Goal: Obtain resource: Download file/media

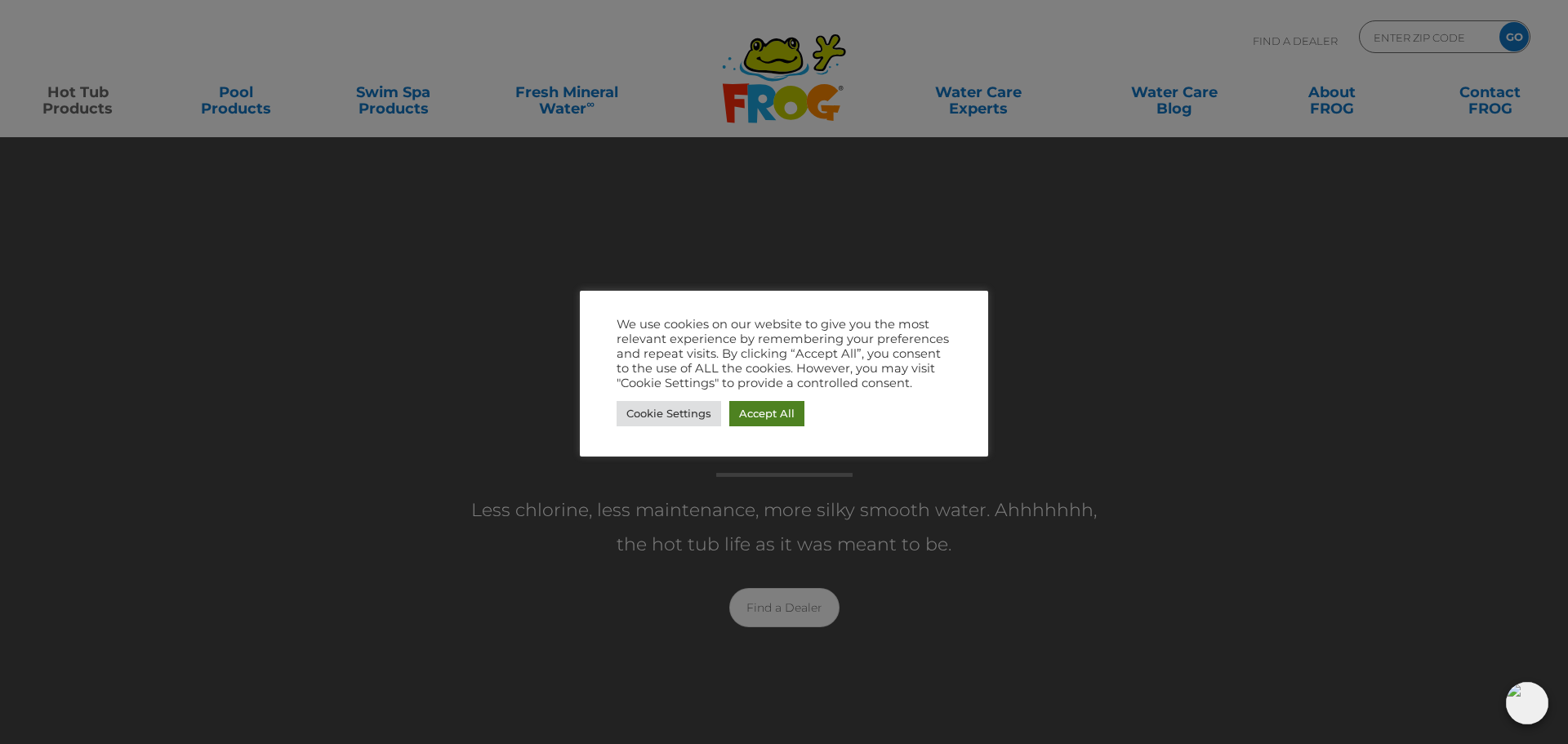
click at [755, 411] on link "Accept All" at bounding box center [766, 414] width 75 height 26
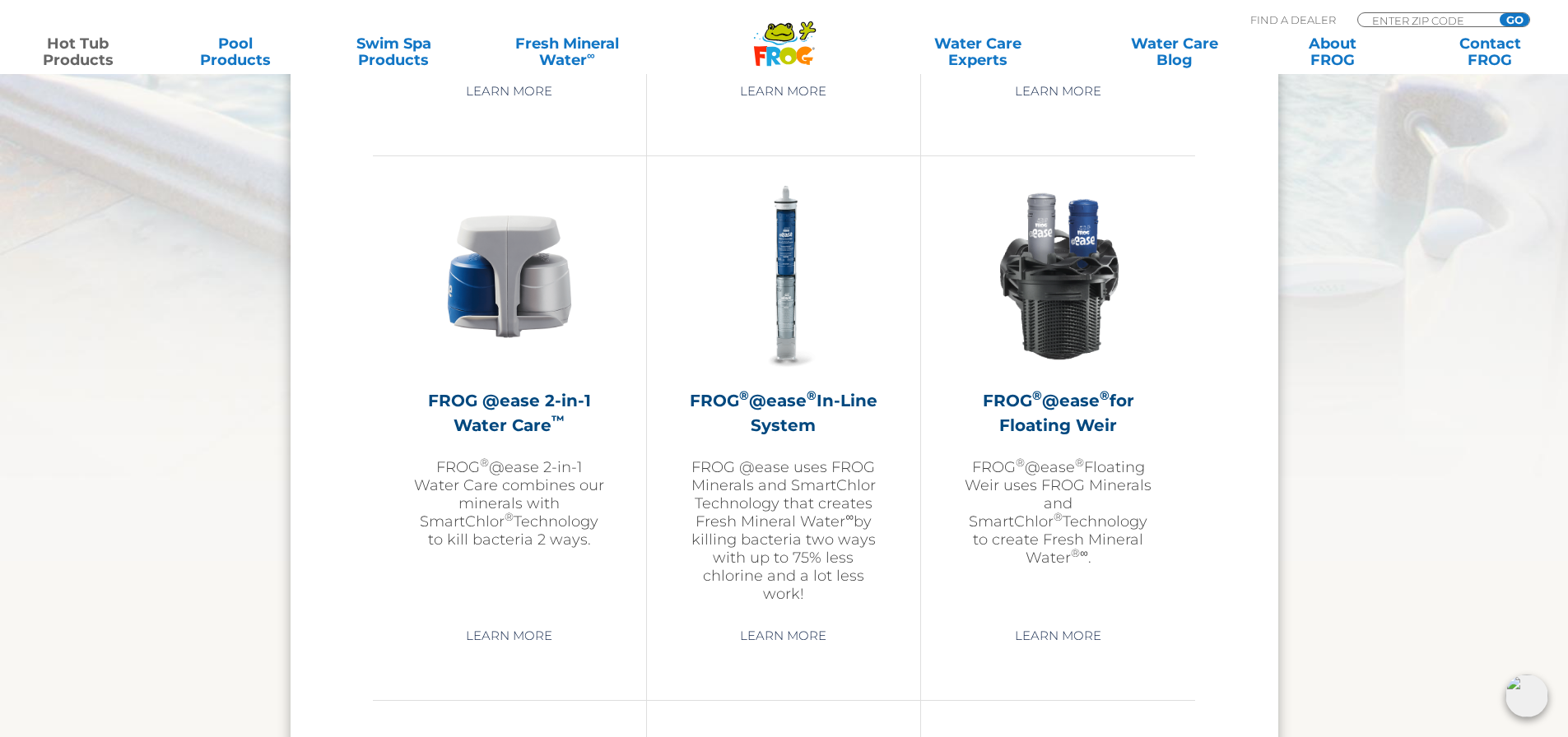
scroll to position [2303, 0]
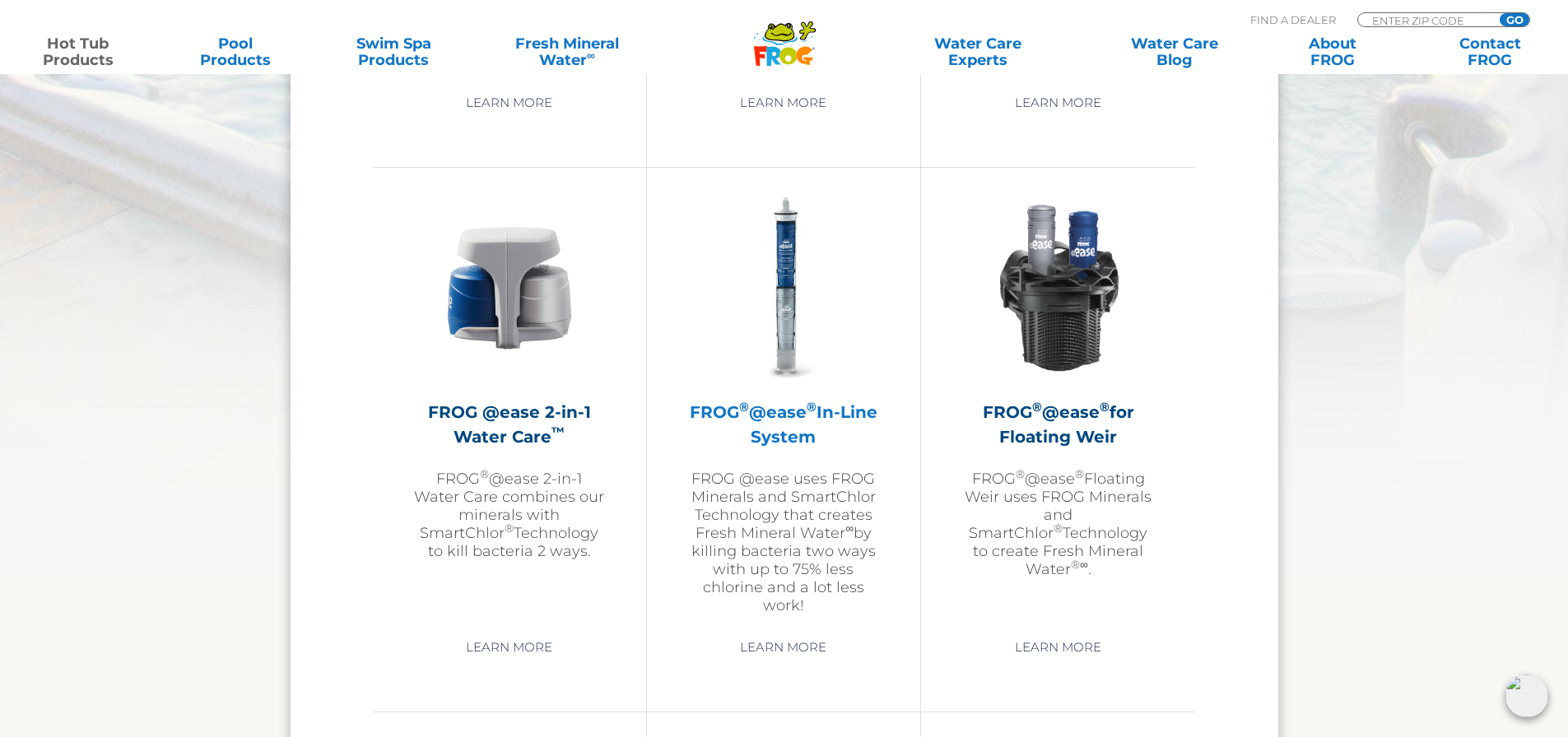
click at [775, 313] on img at bounding box center [783, 288] width 191 height 191
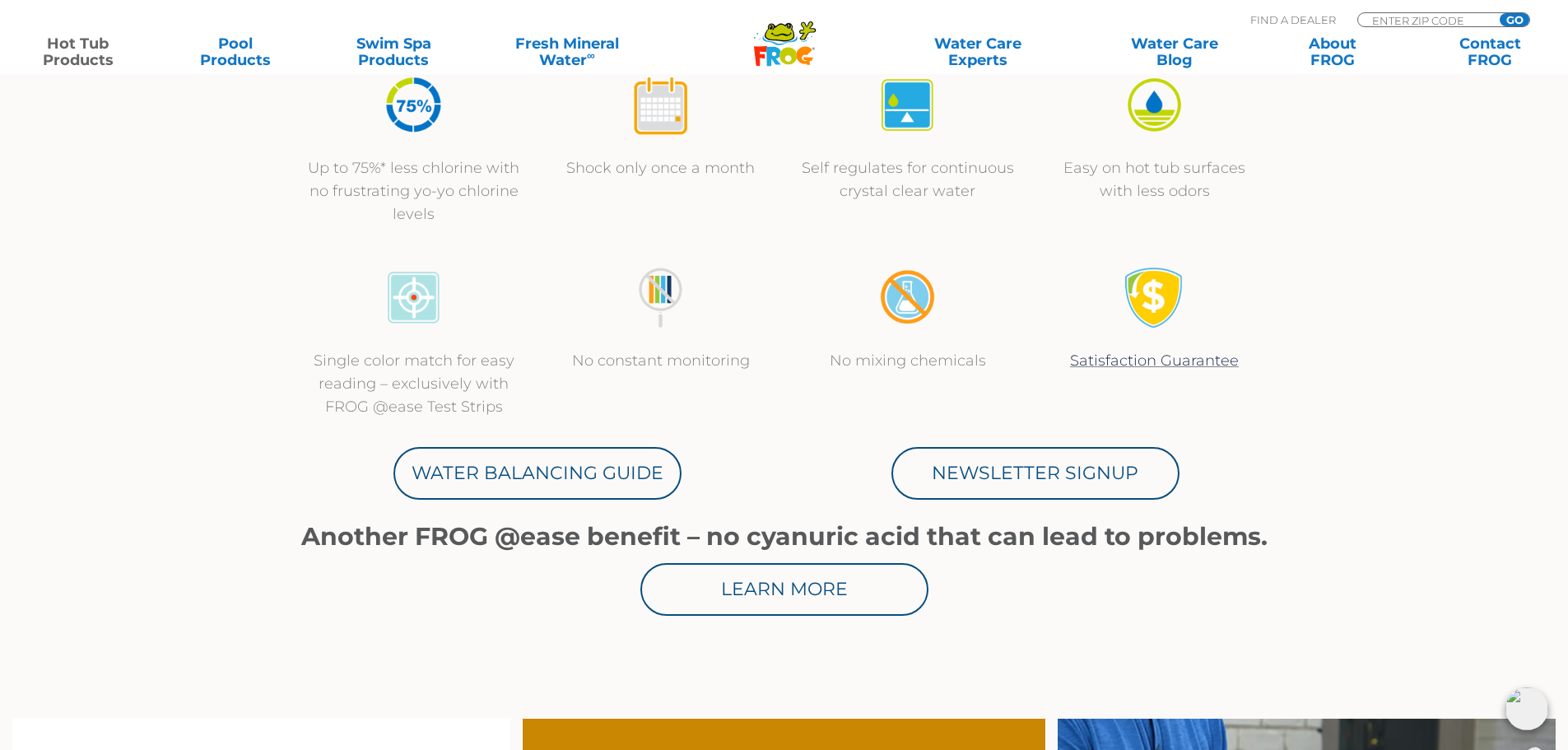
scroll to position [658, 0]
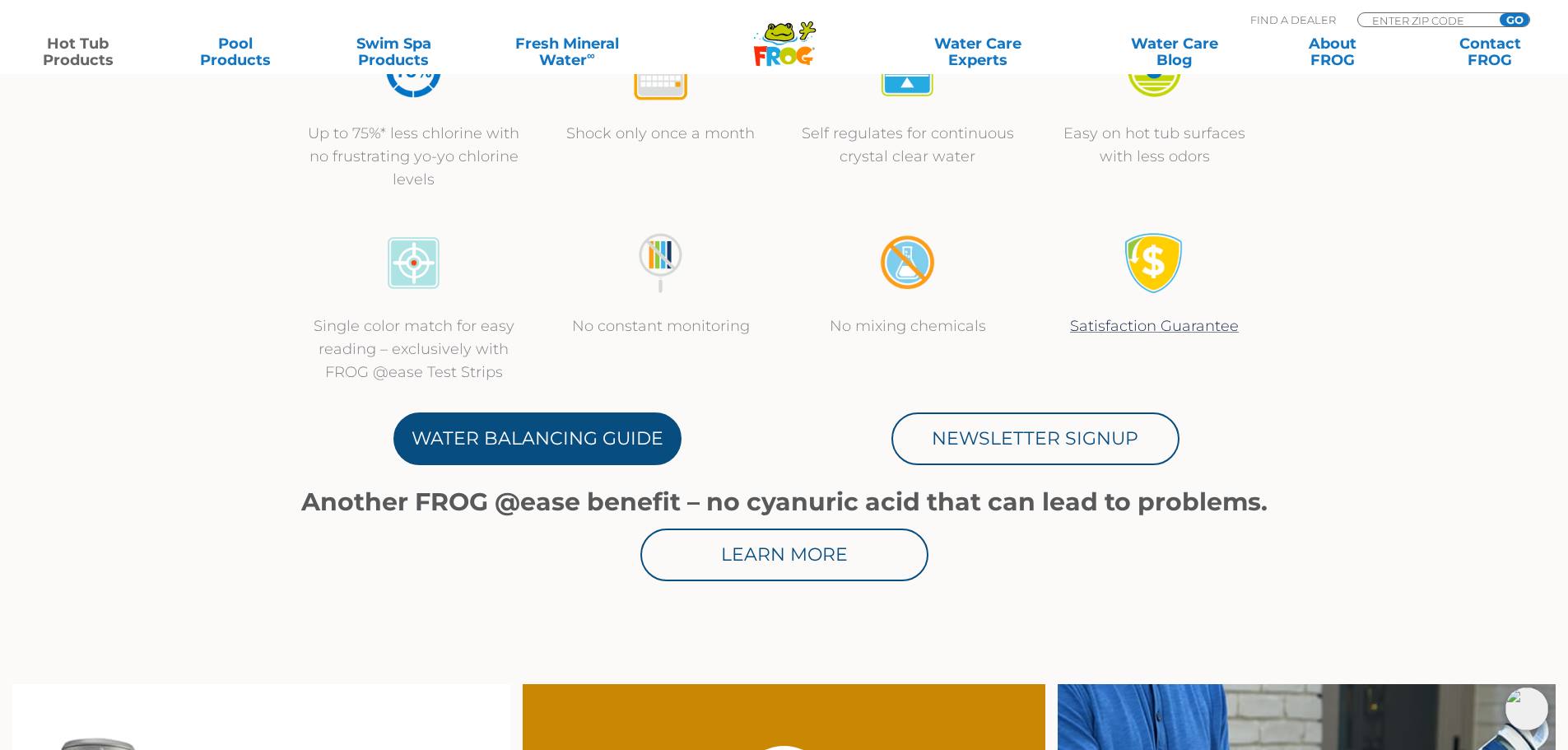
click at [567, 442] on link "Water Balancing Guide" at bounding box center [537, 438] width 288 height 52
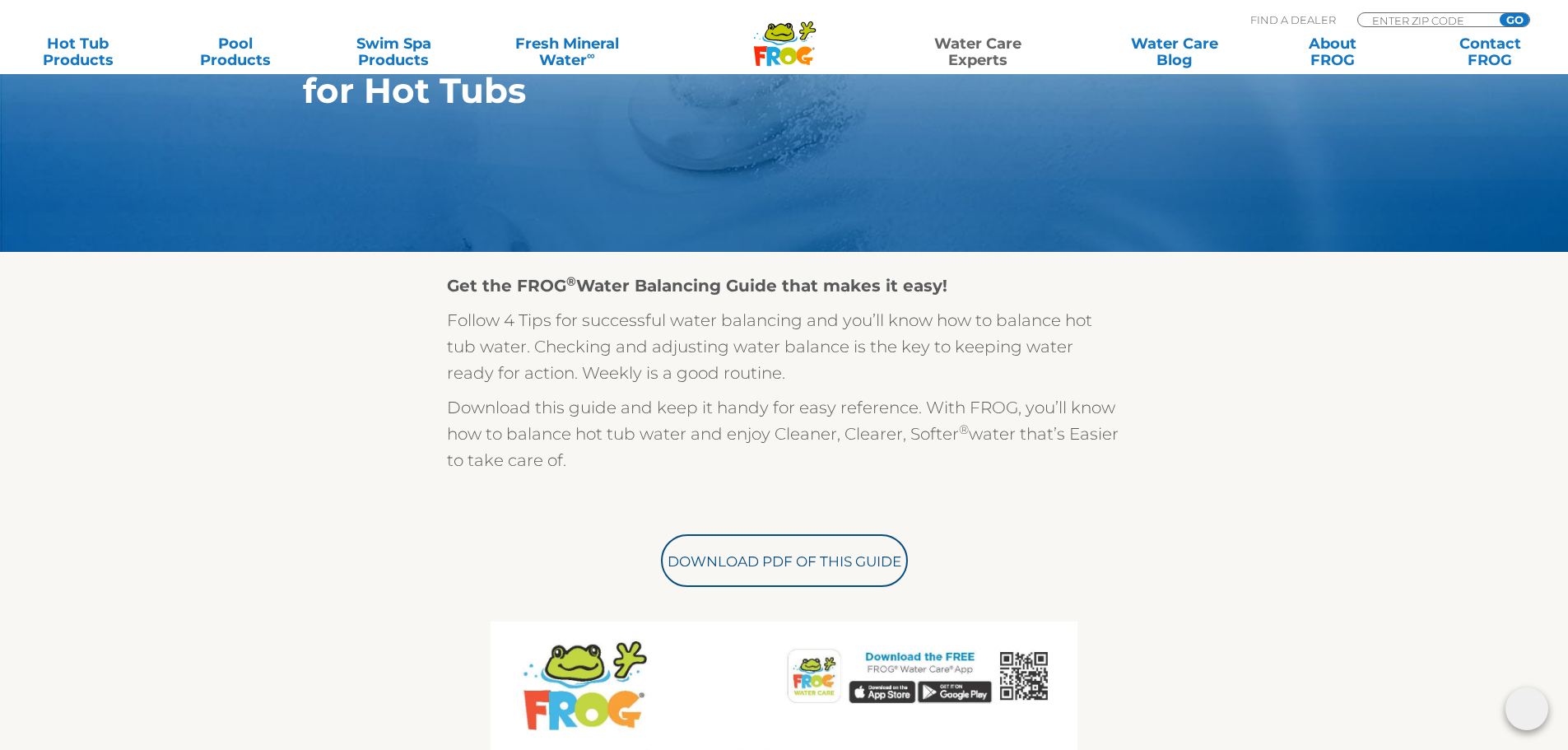
scroll to position [550, 0]
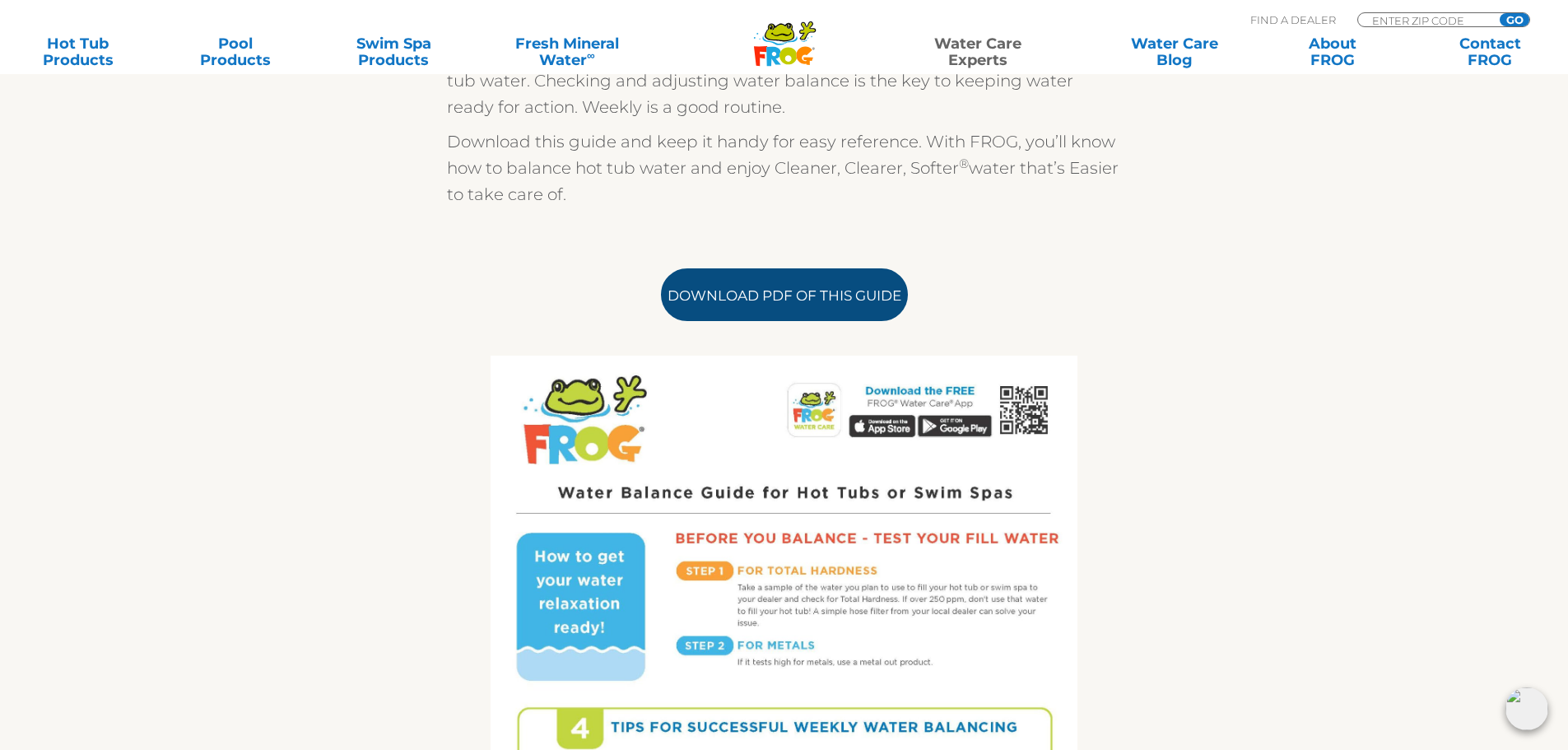
click at [755, 291] on link "Download PDF of this Guide" at bounding box center [784, 294] width 247 height 52
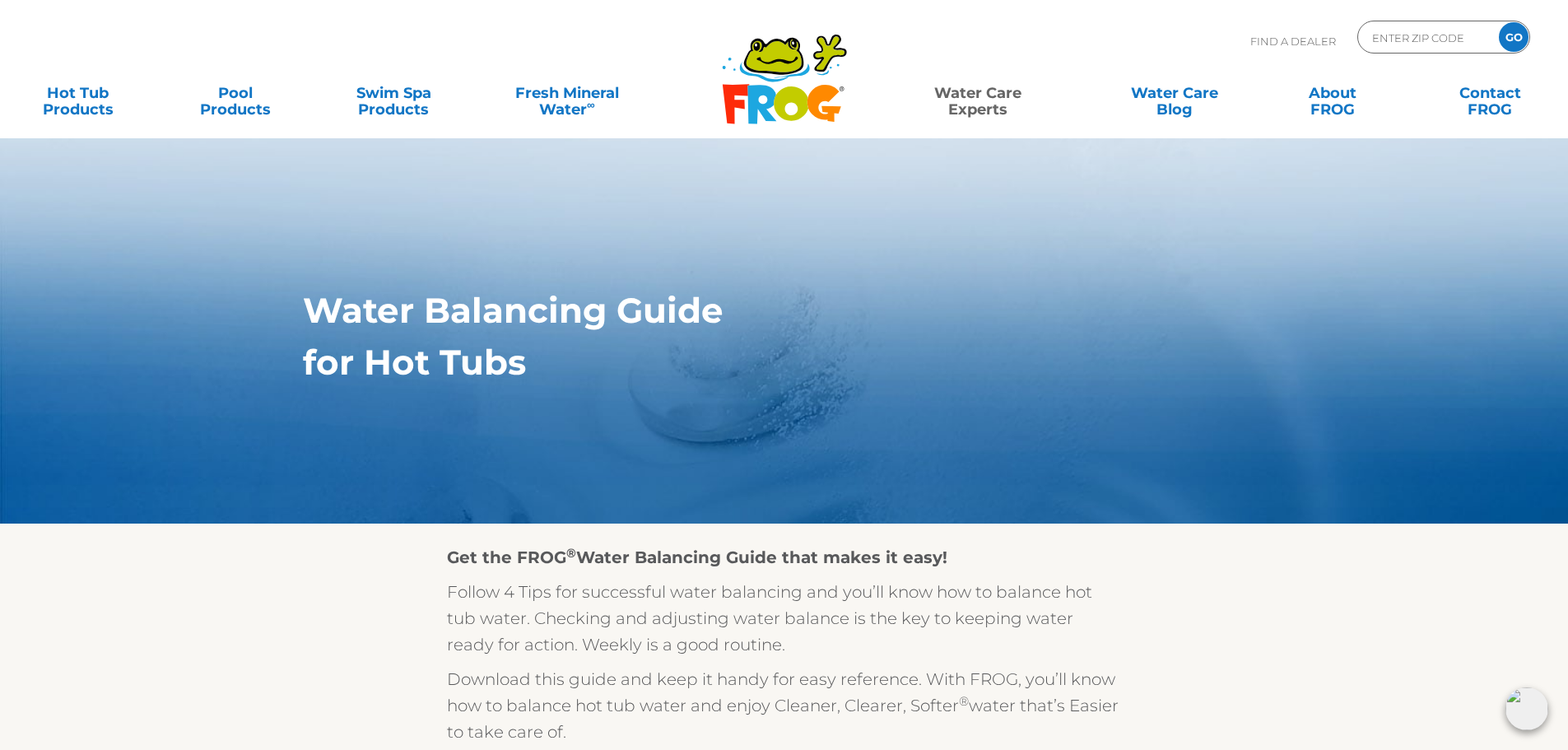
scroll to position [0, 0]
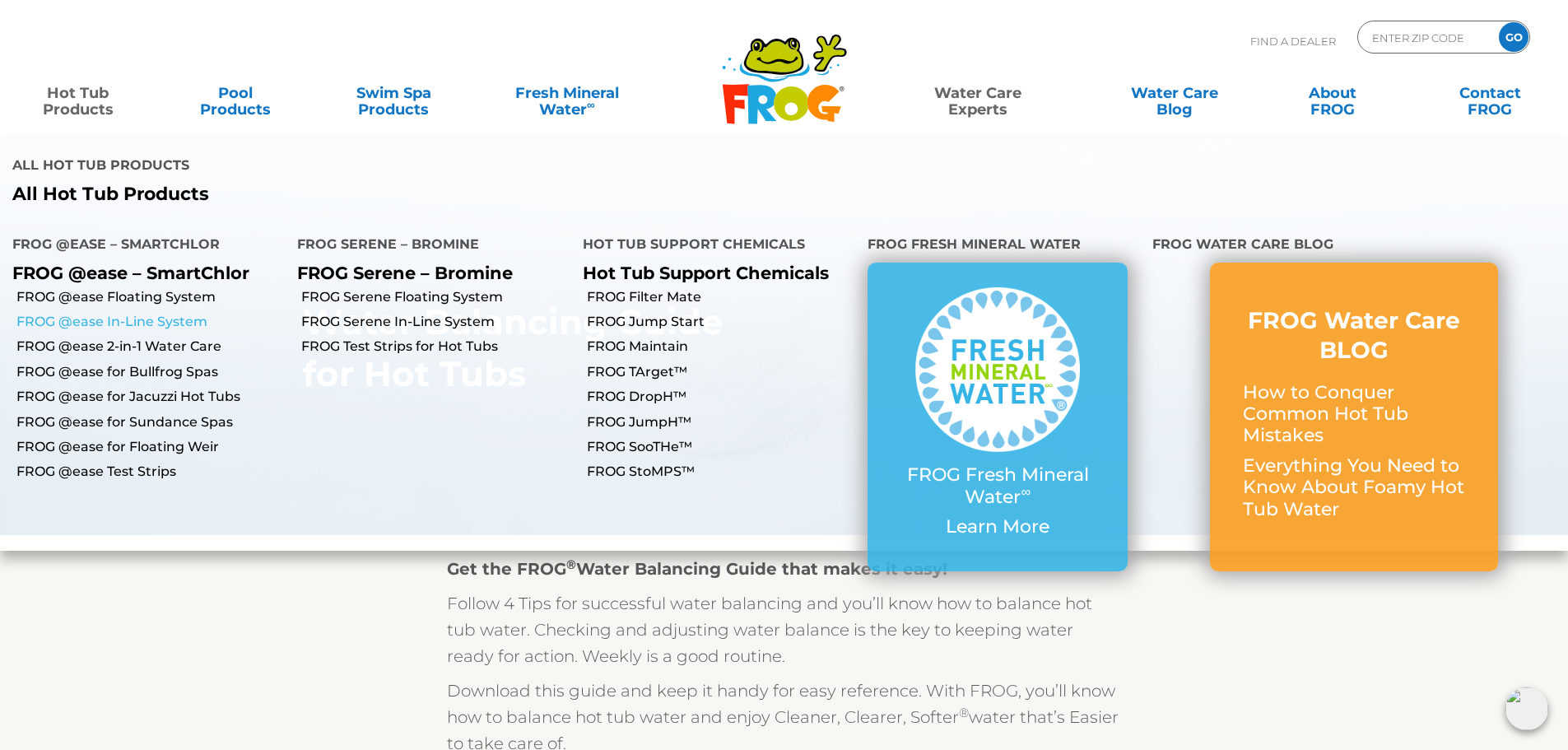
click at [76, 313] on link "FROG @ease In-Line System" at bounding box center [150, 322] width 268 height 18
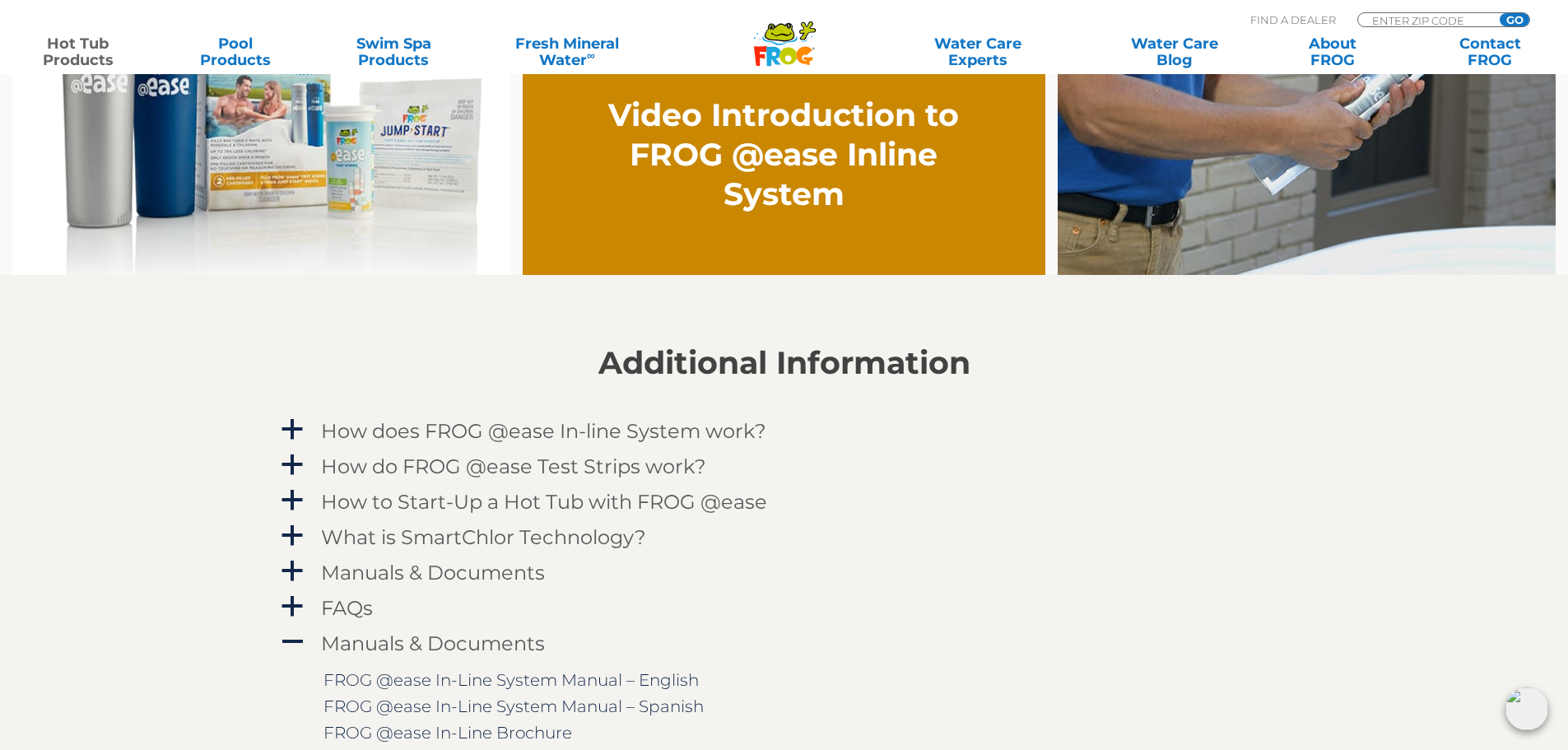
scroll to position [1537, 0]
